Goal: Navigation & Orientation: Find specific page/section

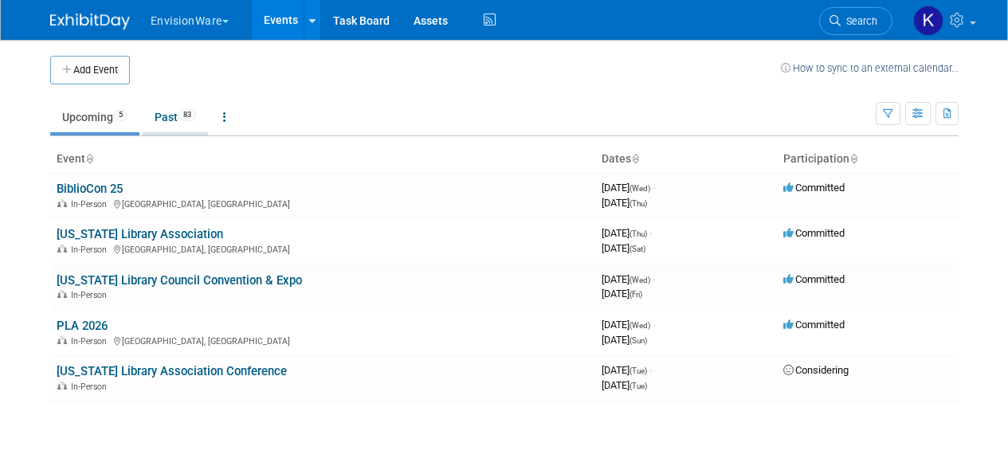
click at [168, 108] on link "Past 83" at bounding box center [175, 117] width 65 height 30
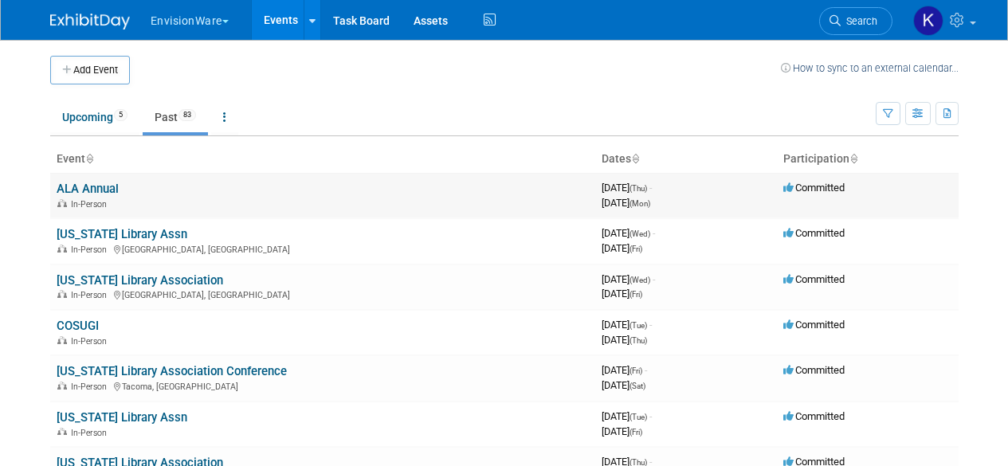
click at [94, 190] on link "ALA Annual" at bounding box center [88, 189] width 62 height 14
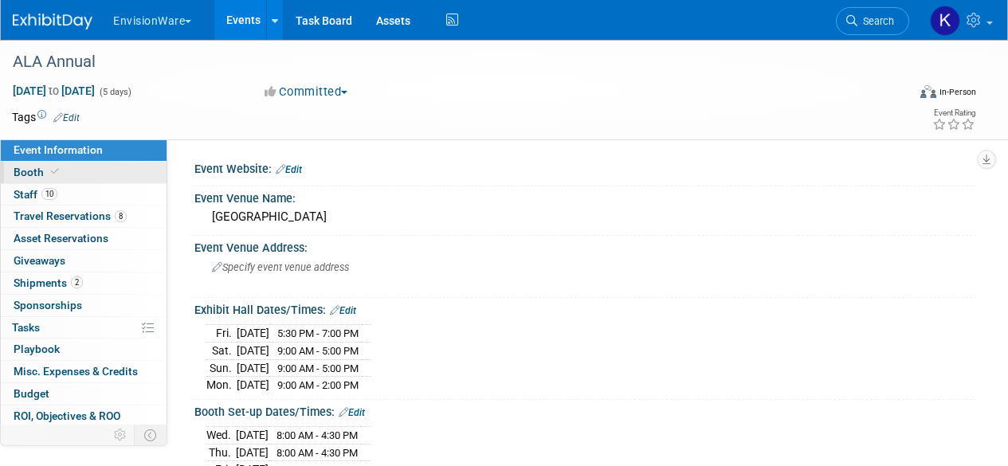
click at [63, 172] on link "Booth" at bounding box center [84, 173] width 166 height 22
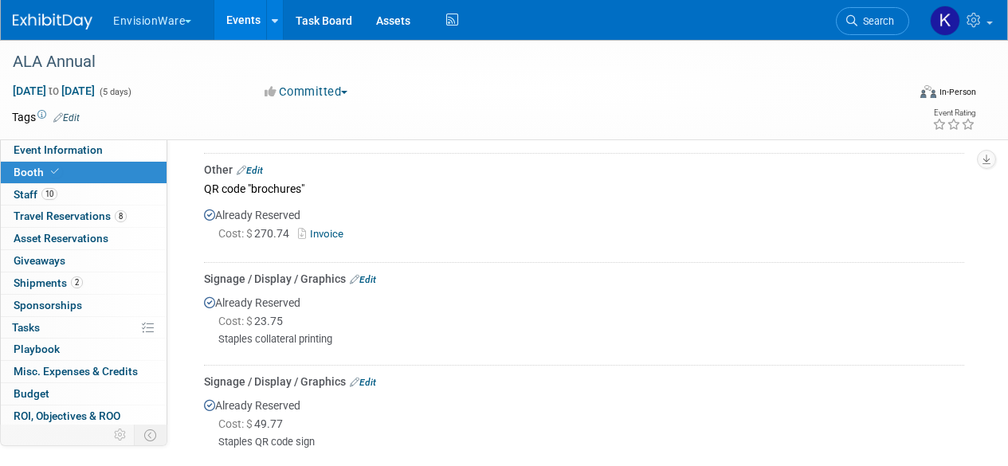
scroll to position [956, 0]
